Goal: Transaction & Acquisition: Purchase product/service

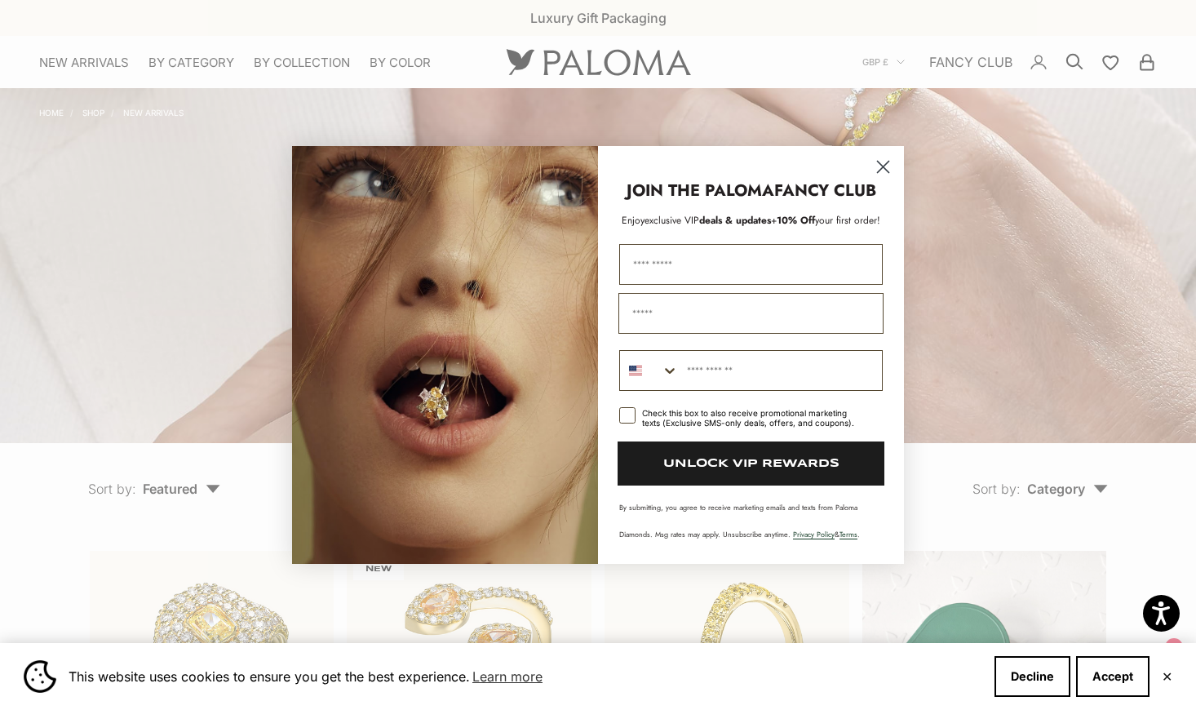
click at [883, 161] on circle "Close dialog" at bounding box center [882, 166] width 27 height 27
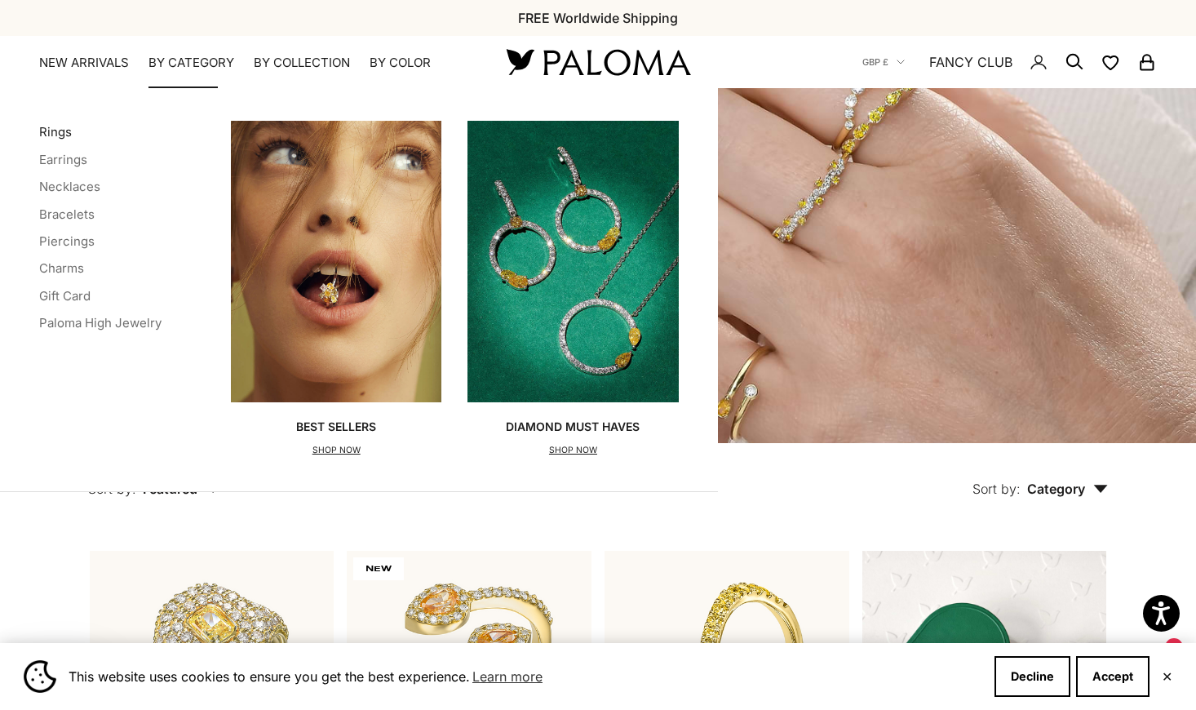
click at [51, 131] on link "Rings" at bounding box center [55, 131] width 33 height 15
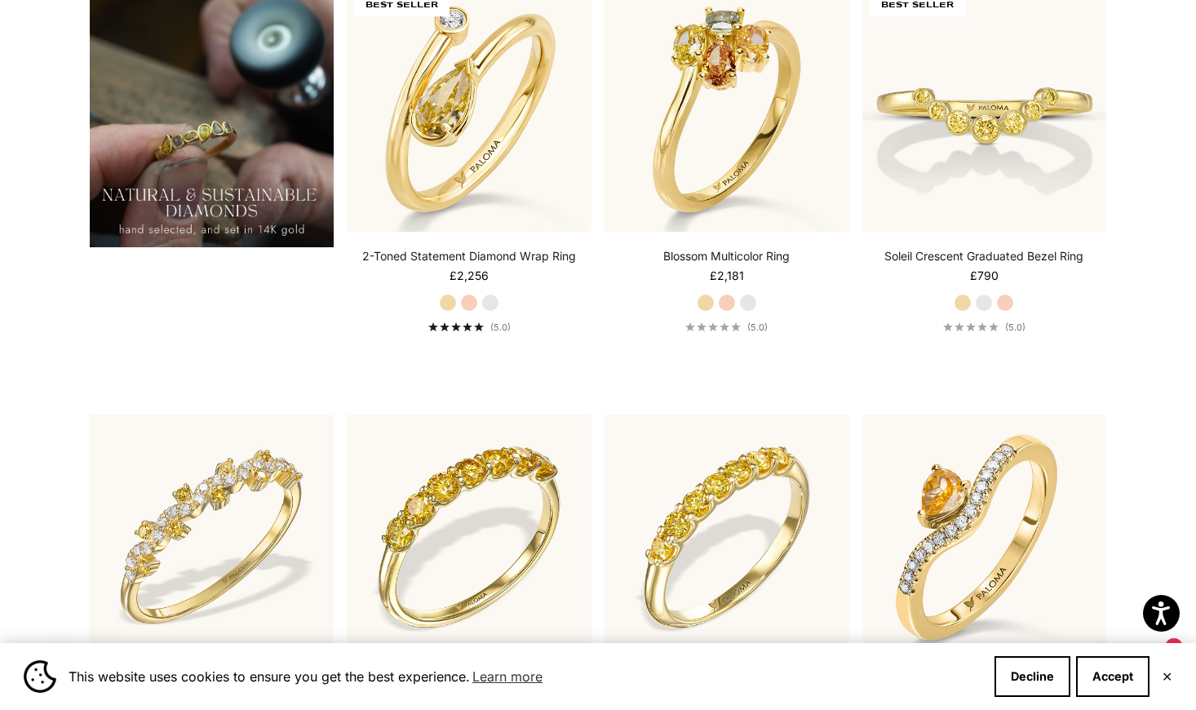
scroll to position [1320, 0]
